Goal: Information Seeking & Learning: Learn about a topic

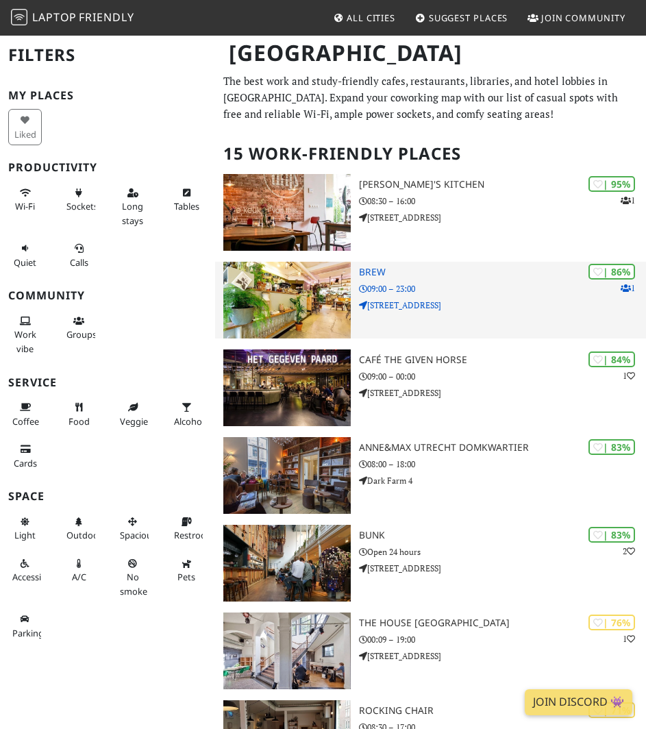
click at [534, 278] on h3 "BREW" at bounding box center [502, 273] width 287 height 12
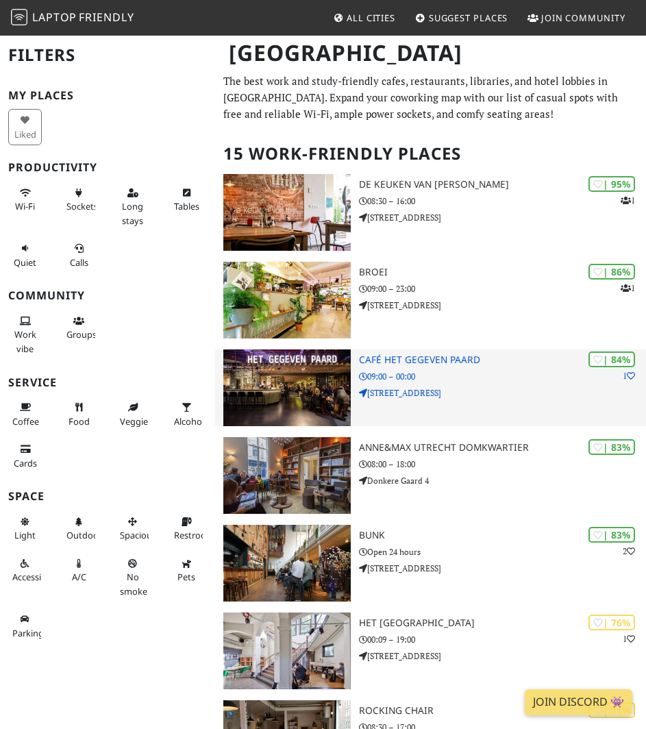
click at [484, 410] on div "| 84% 1 Café Het Gegeven Paard 09:00 – 00:00 Vredenburgkade 11" at bounding box center [502, 387] width 287 height 77
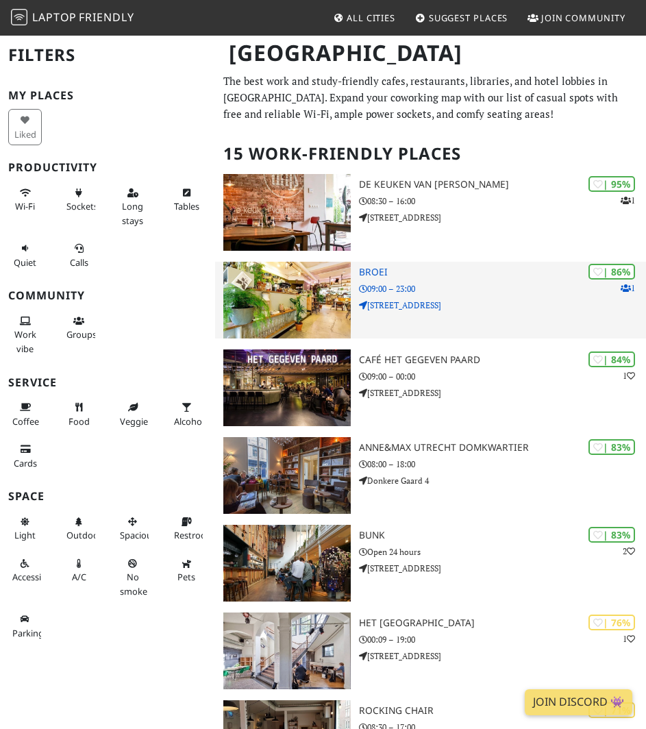
click at [306, 302] on img at bounding box center [286, 300] width 127 height 77
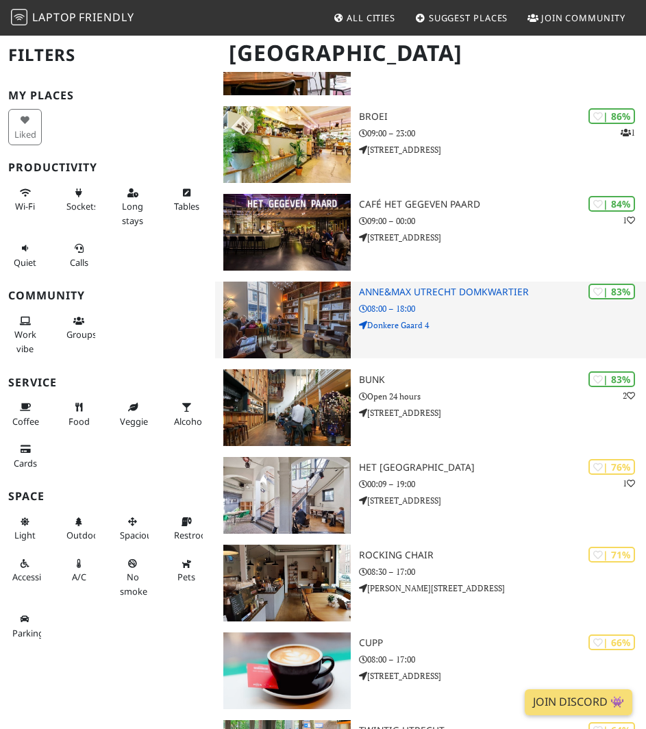
scroll to position [157, 0]
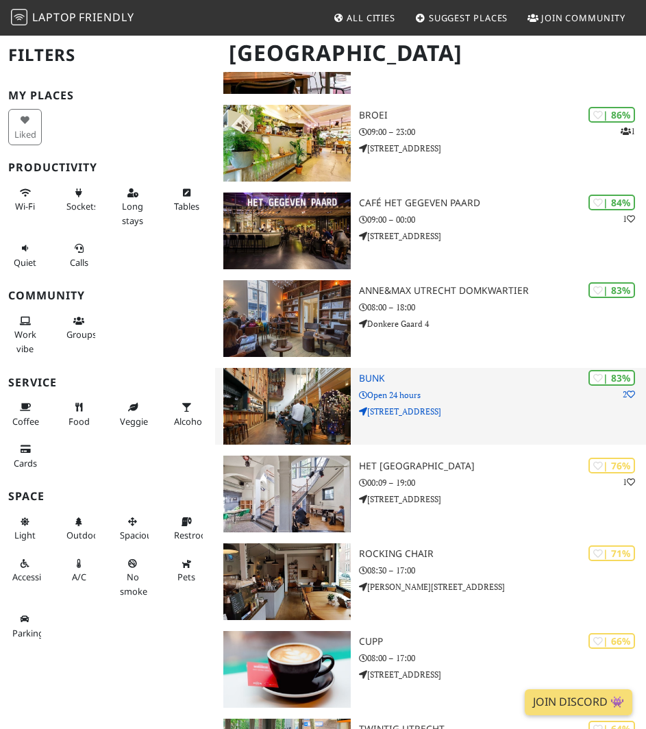
click at [323, 407] on img at bounding box center [286, 406] width 127 height 77
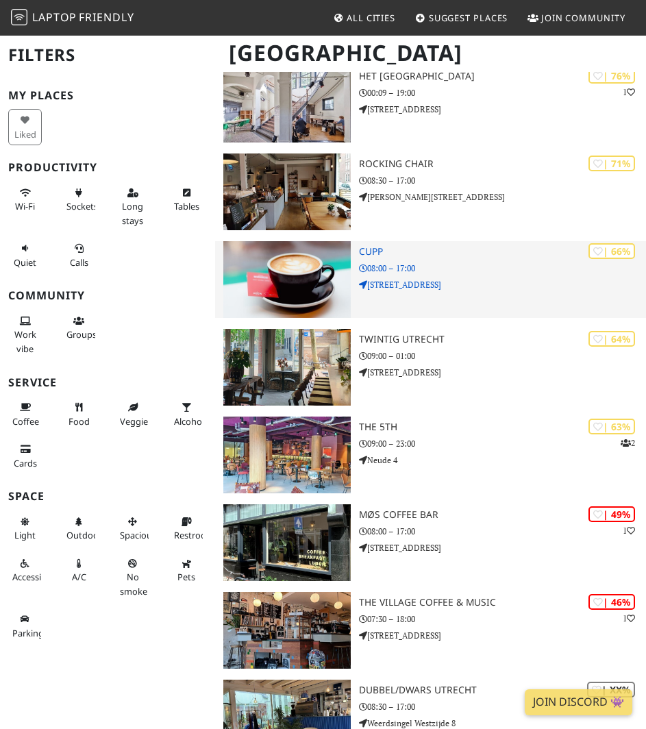
scroll to position [550, 0]
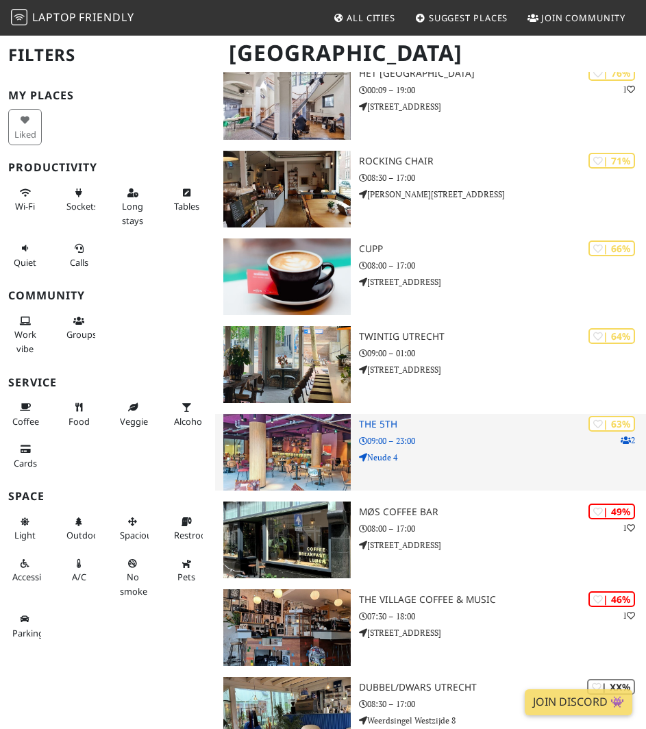
click at [463, 460] on p "Neude 4" at bounding box center [502, 457] width 287 height 13
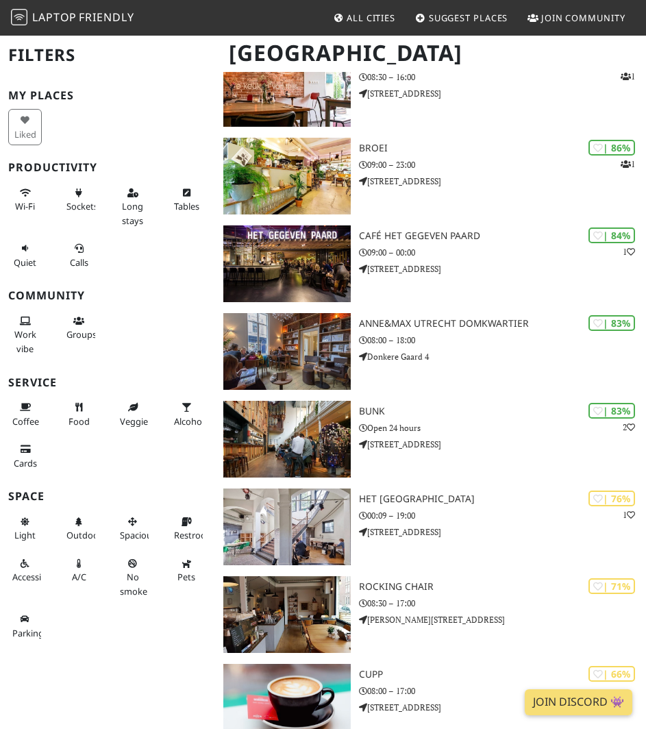
scroll to position [0, 0]
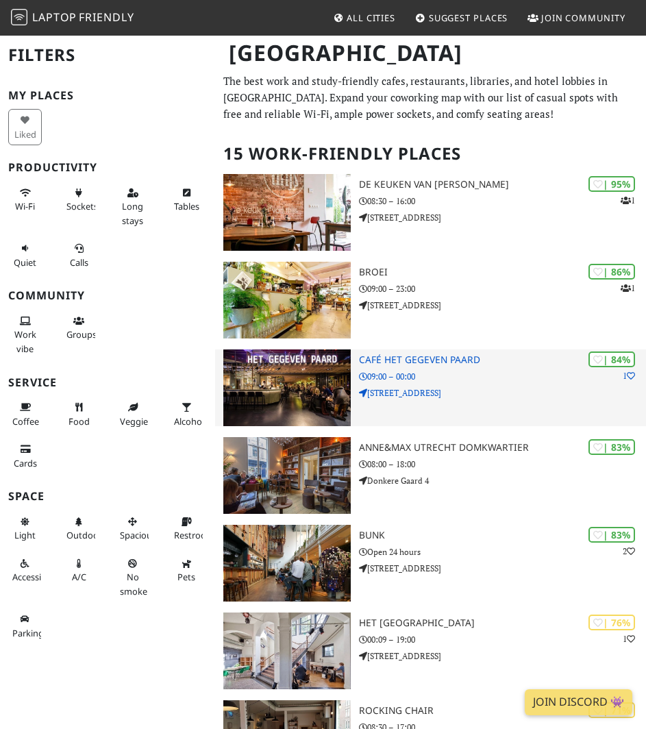
click at [523, 389] on p "Vredenburgkade 11" at bounding box center [502, 392] width 287 height 13
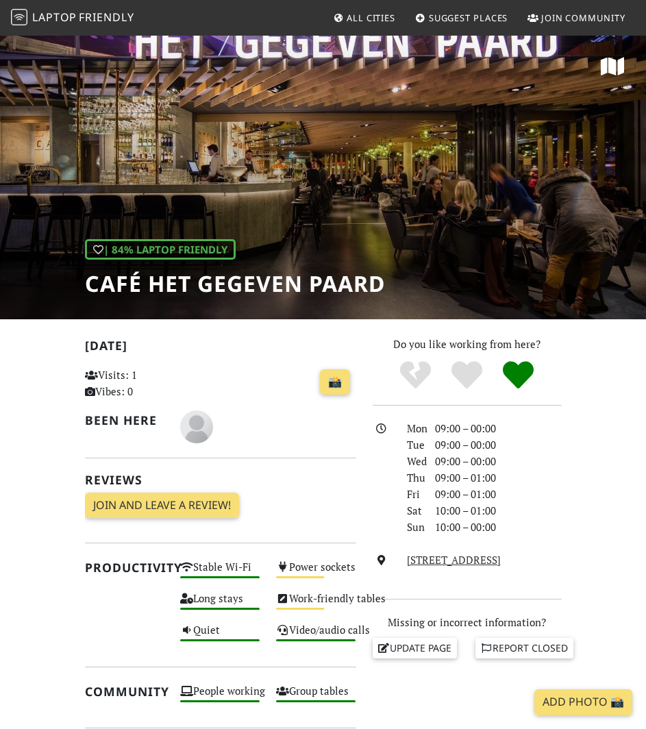
click at [103, 290] on h1 "Café Het Gegeven Paard" at bounding box center [235, 284] width 300 height 26
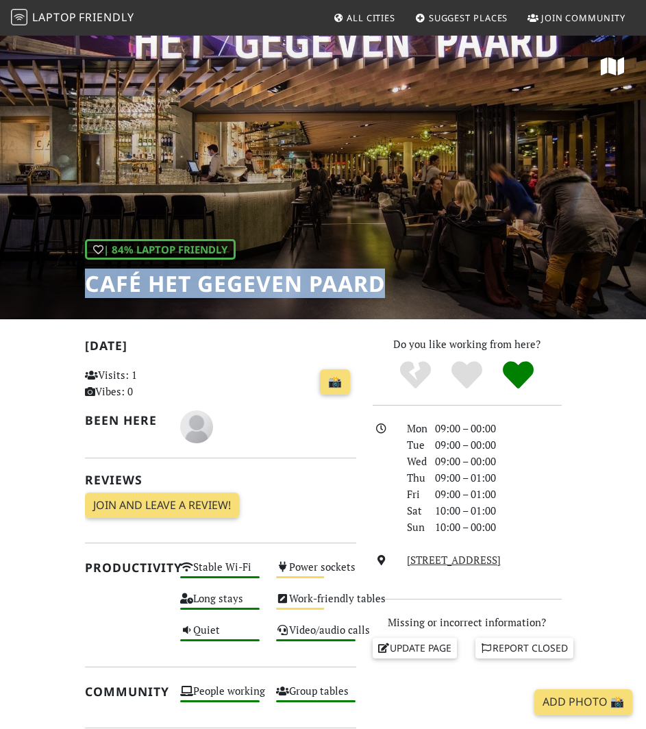
drag, startPoint x: 103, startPoint y: 290, endPoint x: 341, endPoint y: 299, distance: 237.9
click at [341, 299] on div "| 84% Laptop Friendly Café Het Gegeven Paard" at bounding box center [323, 176] width 646 height 285
copy h1 "Café Het Gegeven Paard"
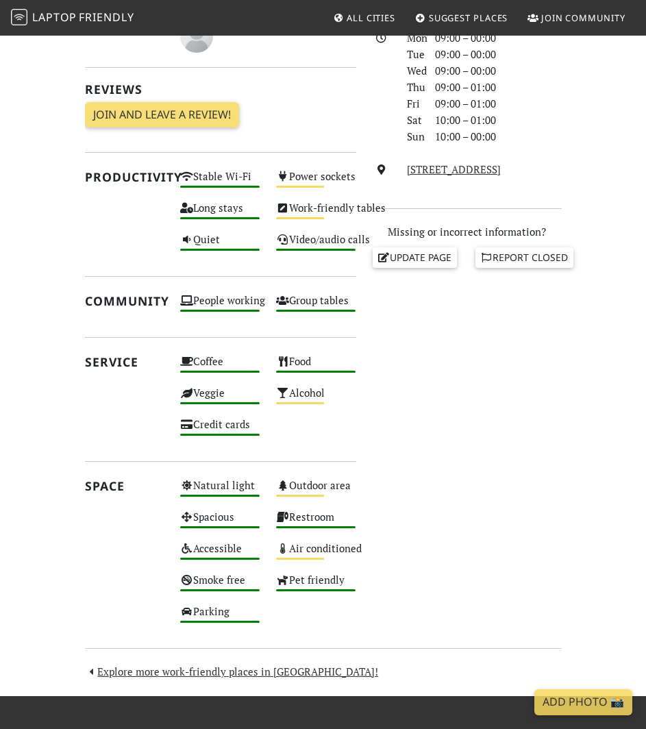
scroll to position [391, 0]
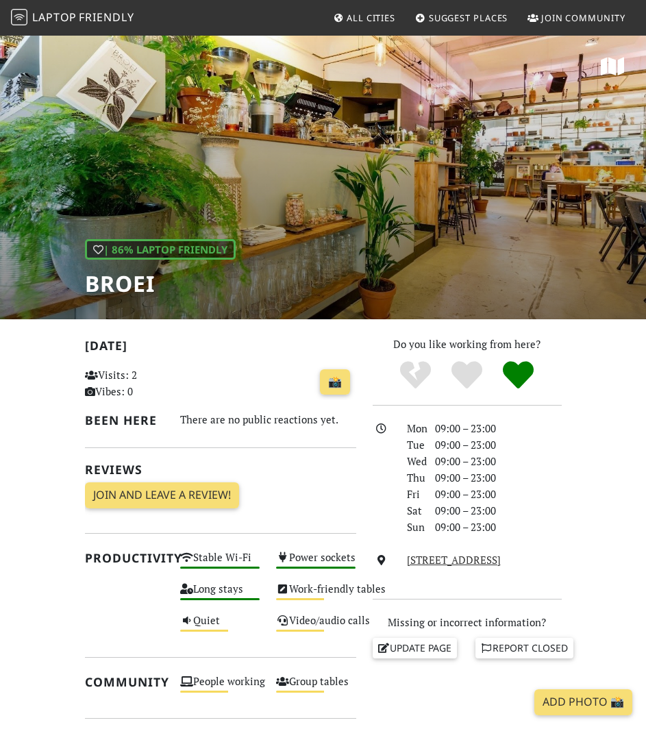
scroll to position [177, 0]
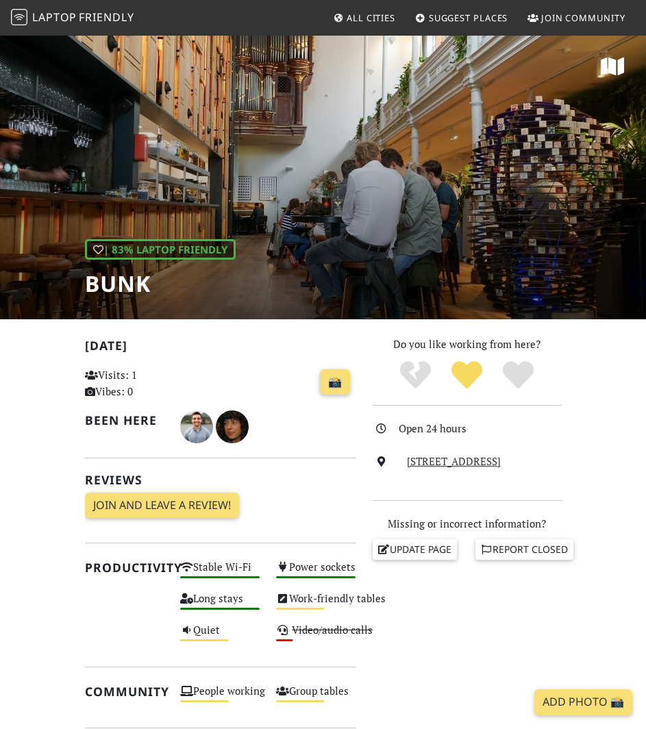
drag, startPoint x: 476, startPoint y: 473, endPoint x: 406, endPoint y: 458, distance: 72.3
click at [406, 458] on div "Catharijnekade 9, 3511 RT, Utrecht" at bounding box center [484, 461] width 171 height 16
copy link "Catharijnekade 9, 3511 RT, Utrecht"
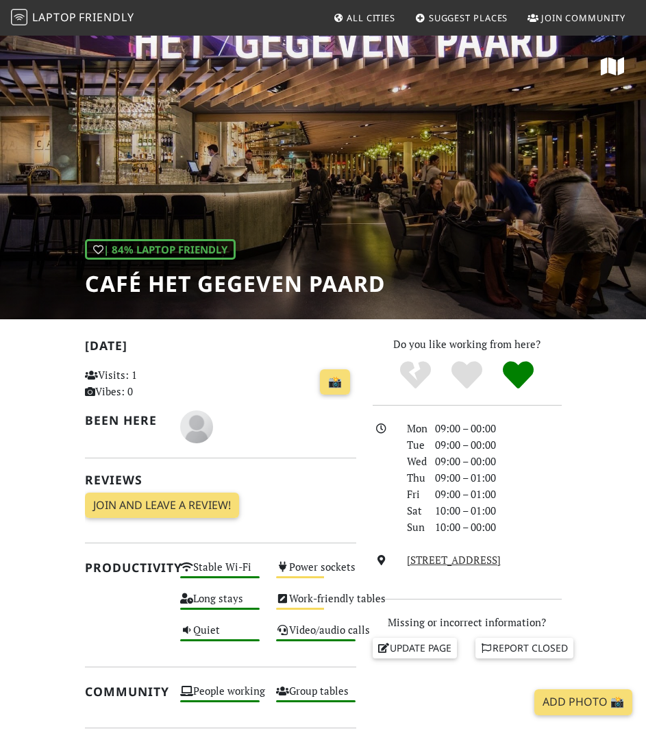
click at [160, 273] on h1 "Café Het Gegeven Paard" at bounding box center [235, 284] width 300 height 26
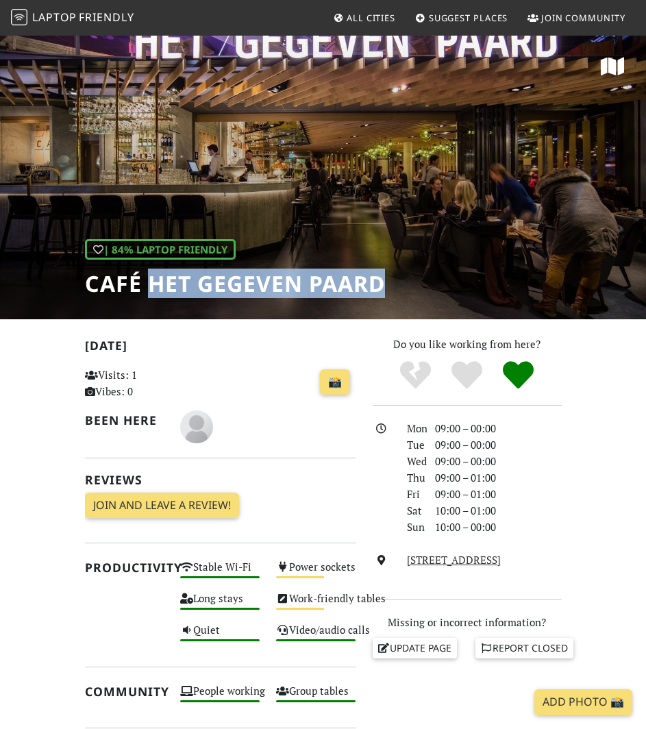
drag, startPoint x: 160, startPoint y: 273, endPoint x: 328, endPoint y: 275, distance: 167.2
click at [328, 275] on h1 "Café Het Gegeven Paard" at bounding box center [235, 284] width 300 height 26
copy h1 "Het Gegeven Paard"
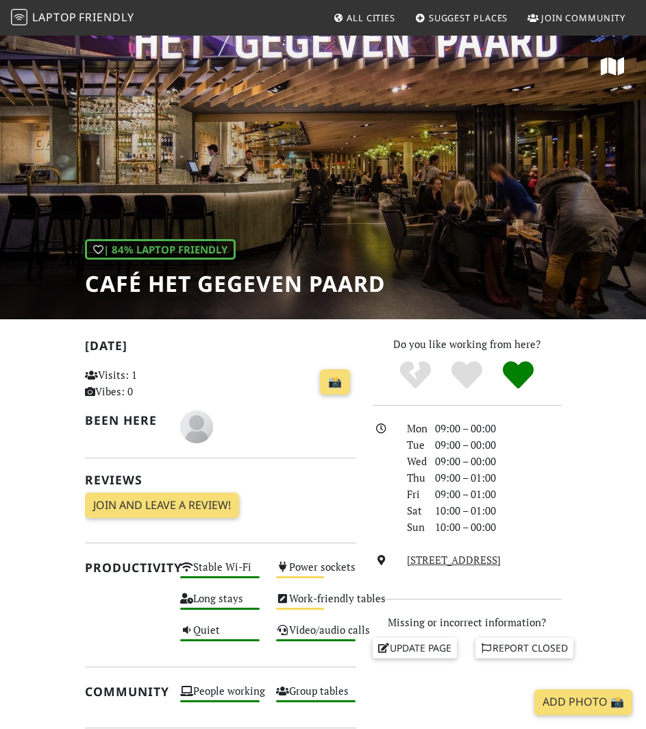
click at [232, 221] on div "| 84% Laptop Friendly Café Het Gegeven Paard" at bounding box center [323, 176] width 646 height 285
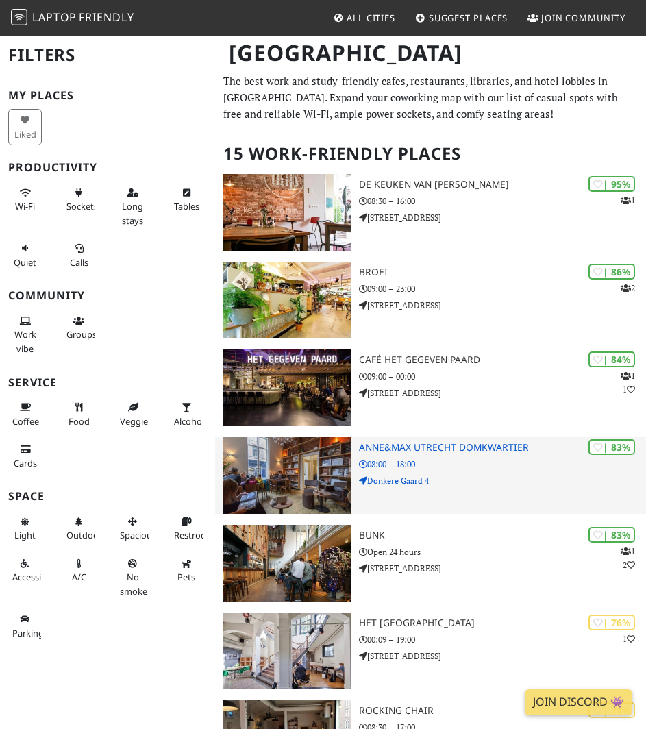
click at [499, 447] on h3 "Anne&Max Utrecht Domkwartier" at bounding box center [502, 448] width 287 height 12
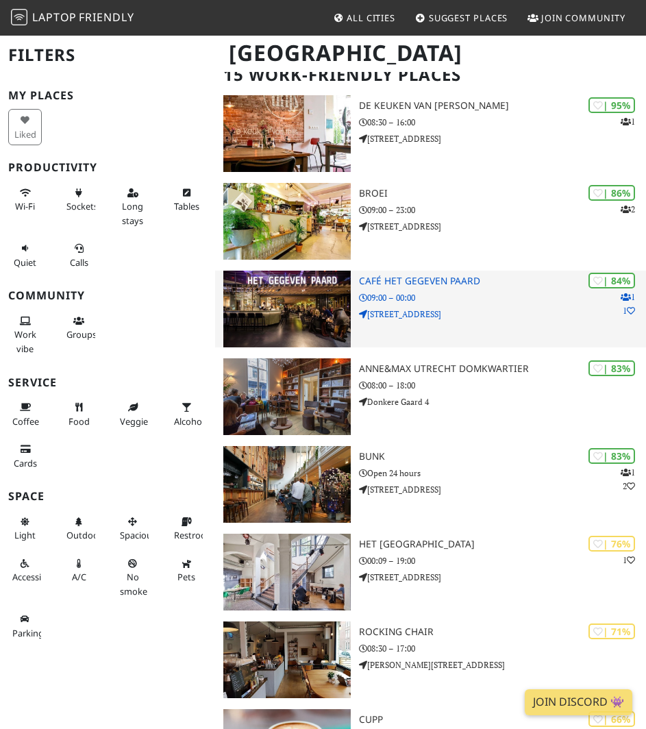
scroll to position [79, 0]
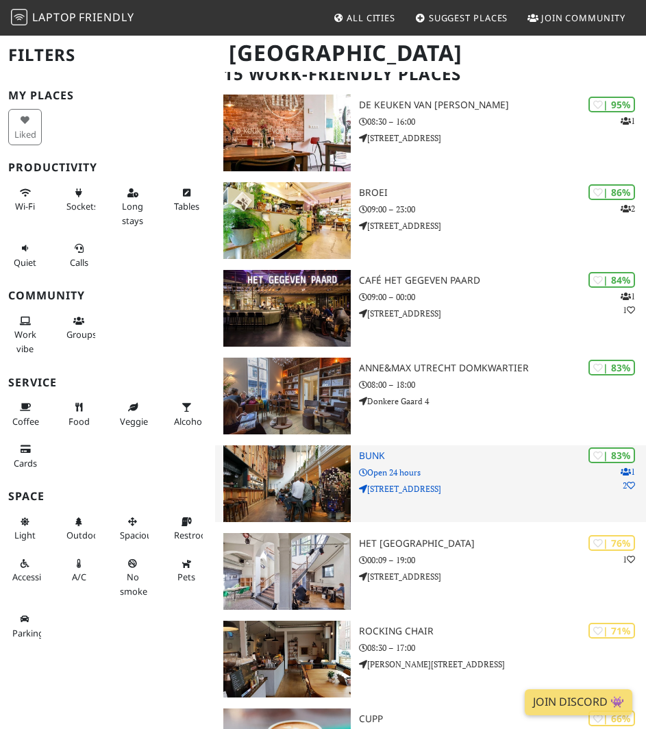
click at [284, 500] on img at bounding box center [286, 483] width 127 height 77
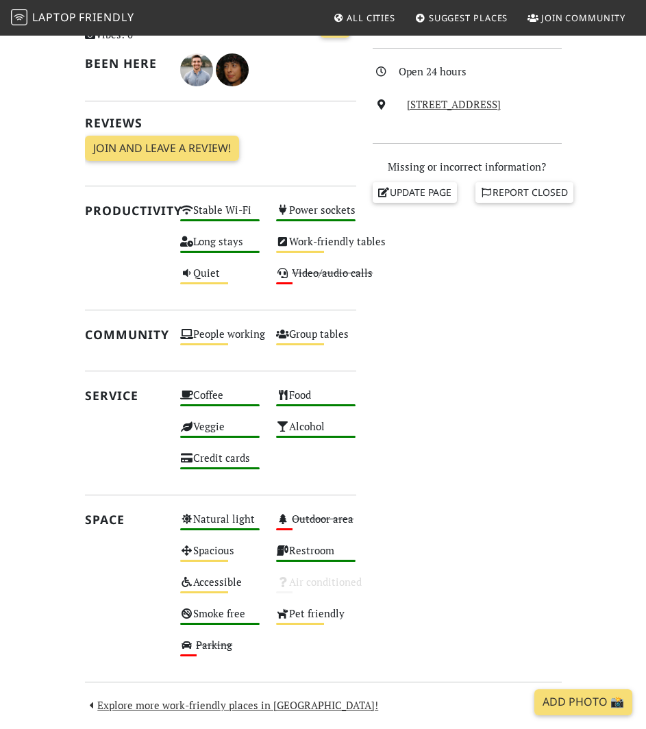
scroll to position [358, 0]
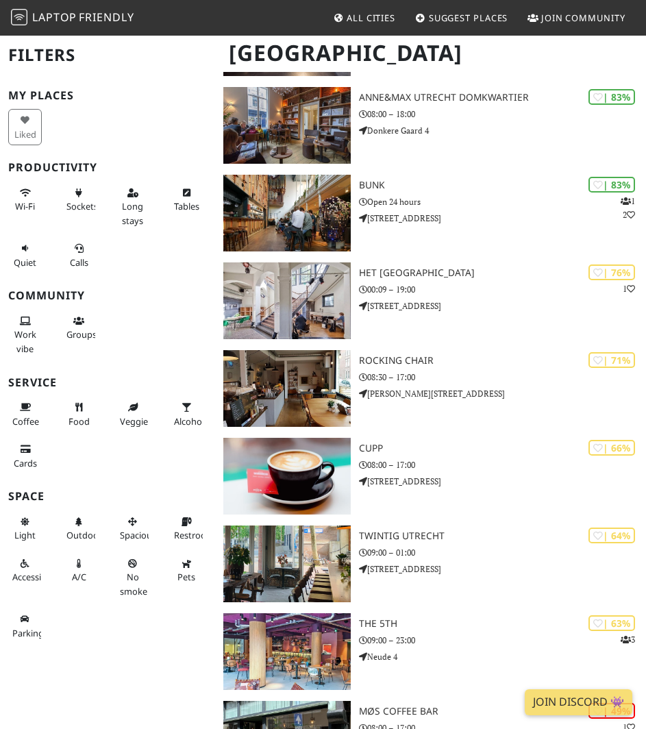
scroll to position [351, 0]
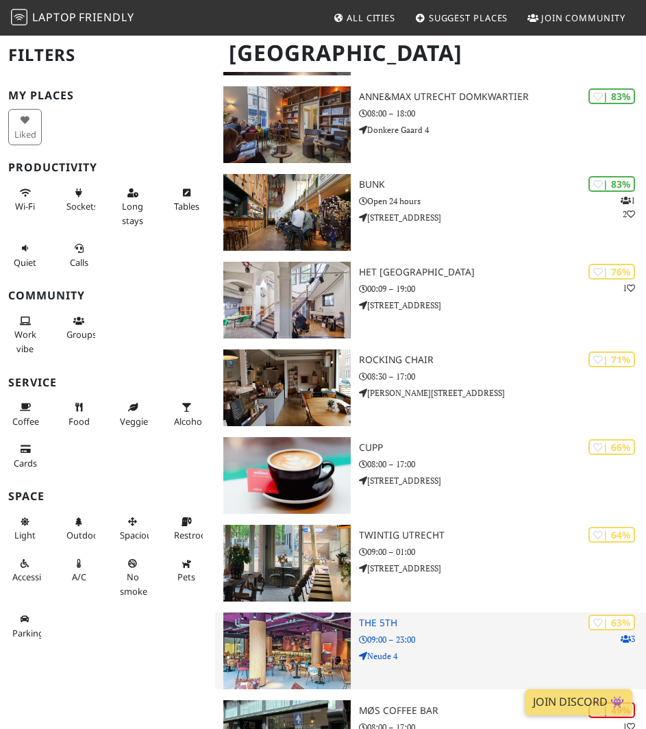
click at [282, 658] on img at bounding box center [286, 651] width 127 height 77
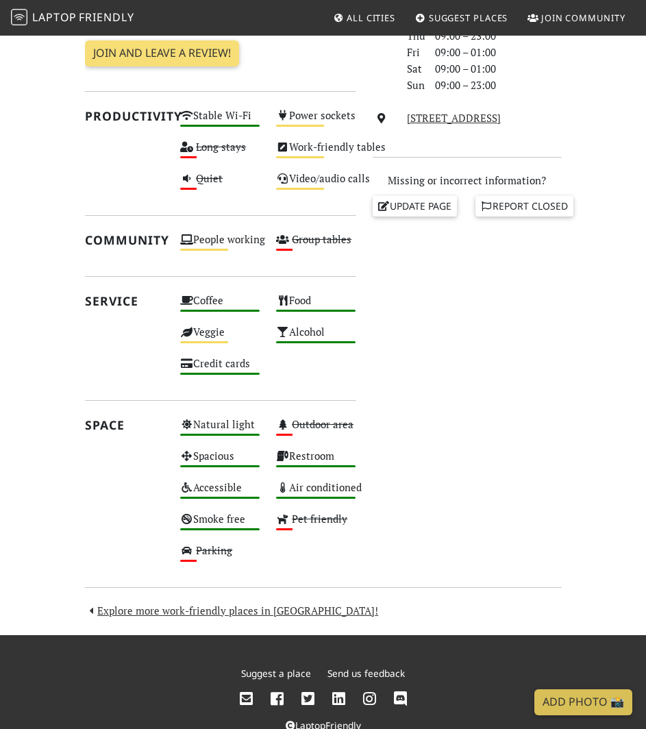
scroll to position [447, 0]
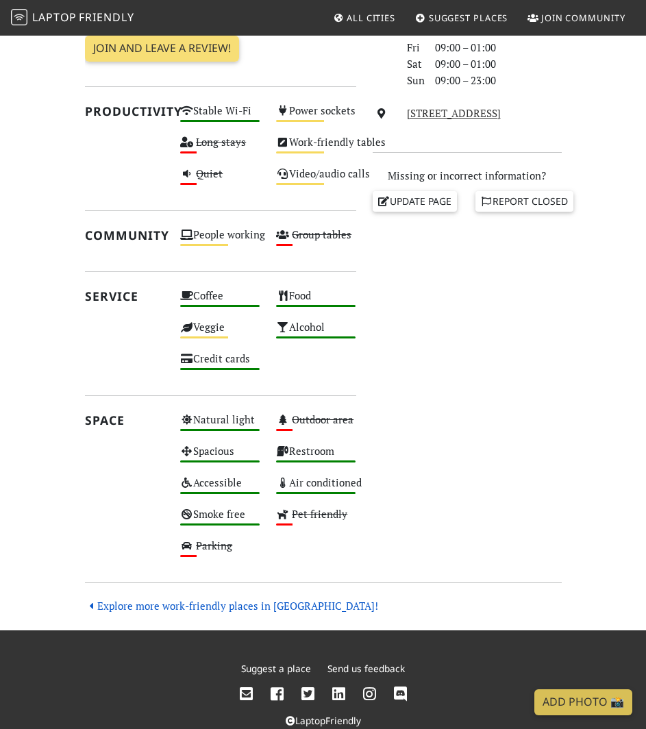
click at [242, 608] on link "Explore more work-friendly places in Utrecht!" at bounding box center [232, 606] width 294 height 14
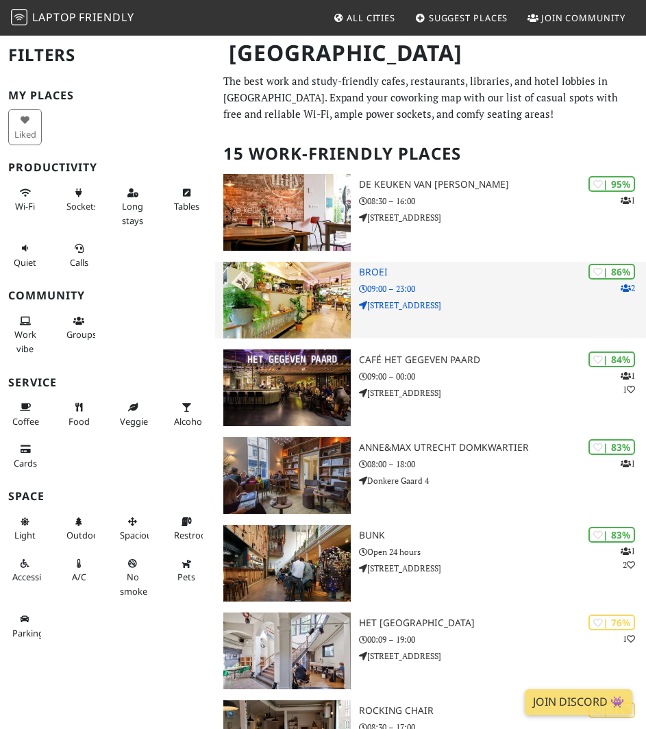
click at [540, 317] on div "| 86% 2 [GEOGRAPHIC_DATA] 09:00 – 23:00 [STREET_ADDRESS]" at bounding box center [502, 300] width 287 height 77
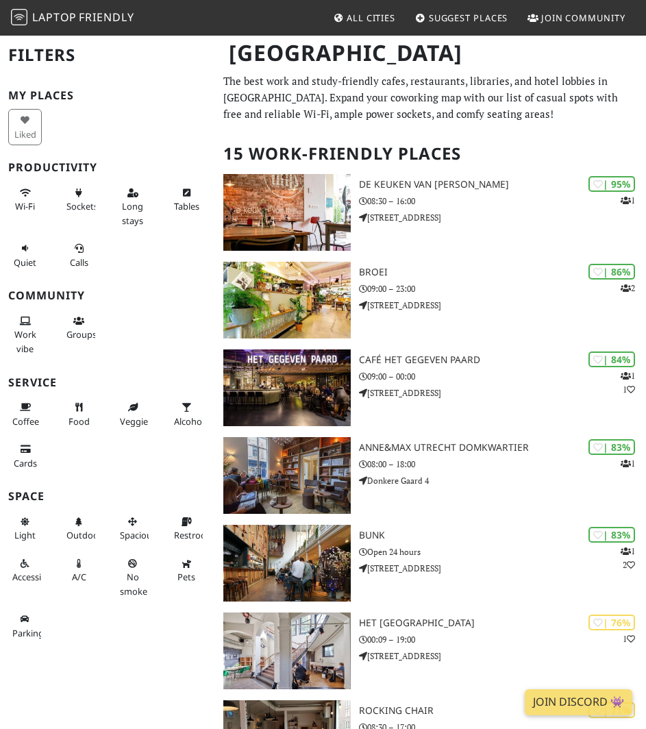
click at [539, 118] on p "The best work and study-friendly cafes, restaurants, libraries, and hotel lobbi…" at bounding box center [430, 97] width 415 height 49
